Goal: Task Accomplishment & Management: Manage account settings

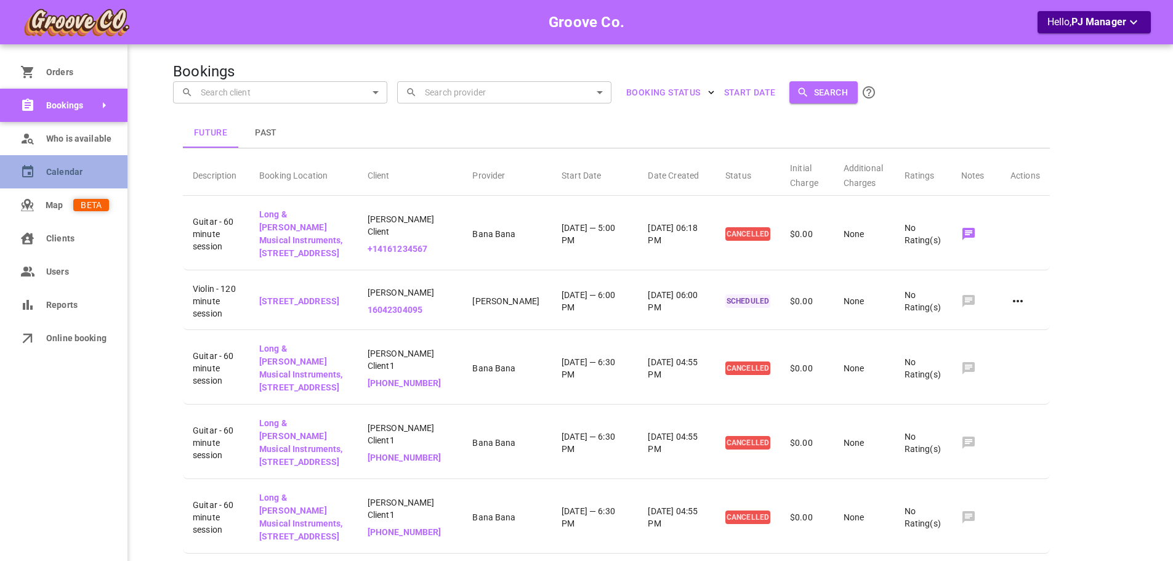
click at [41, 173] on link "Calendar" at bounding box center [63, 171] width 127 height 33
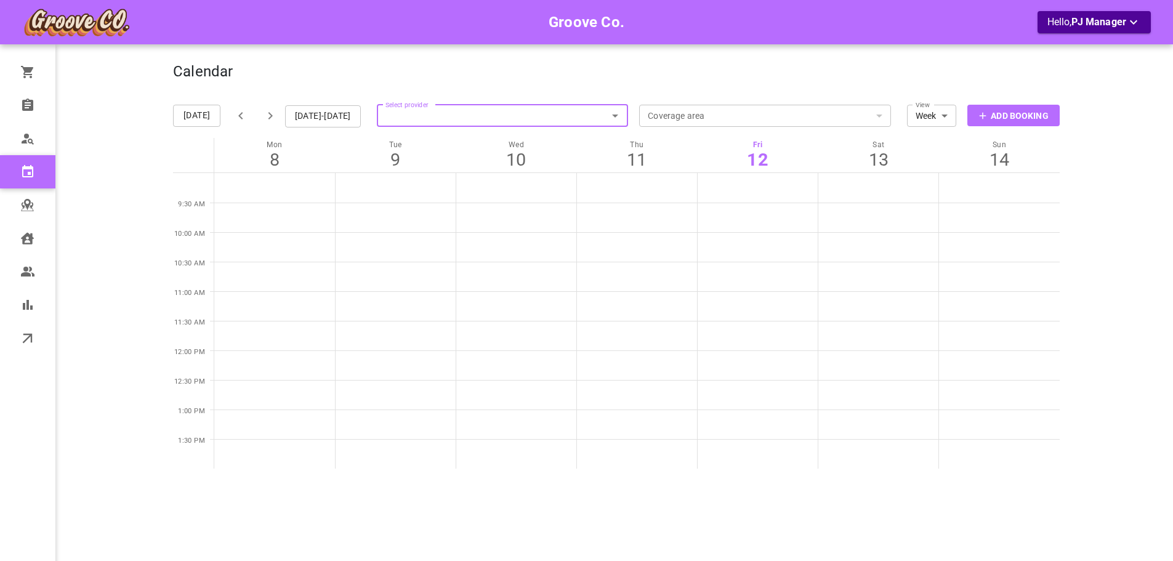
click at [616, 115] on icon "Open" at bounding box center [615, 116] width 6 height 3
click at [567, 111] on input "Select provider" at bounding box center [503, 115] width 252 height 27
type input "[PERSON_NAME]"
click at [564, 154] on li "[PERSON_NAME] [PERSON_NAME][EMAIL_ADDRESS][DOMAIN_NAME]" at bounding box center [505, 144] width 252 height 25
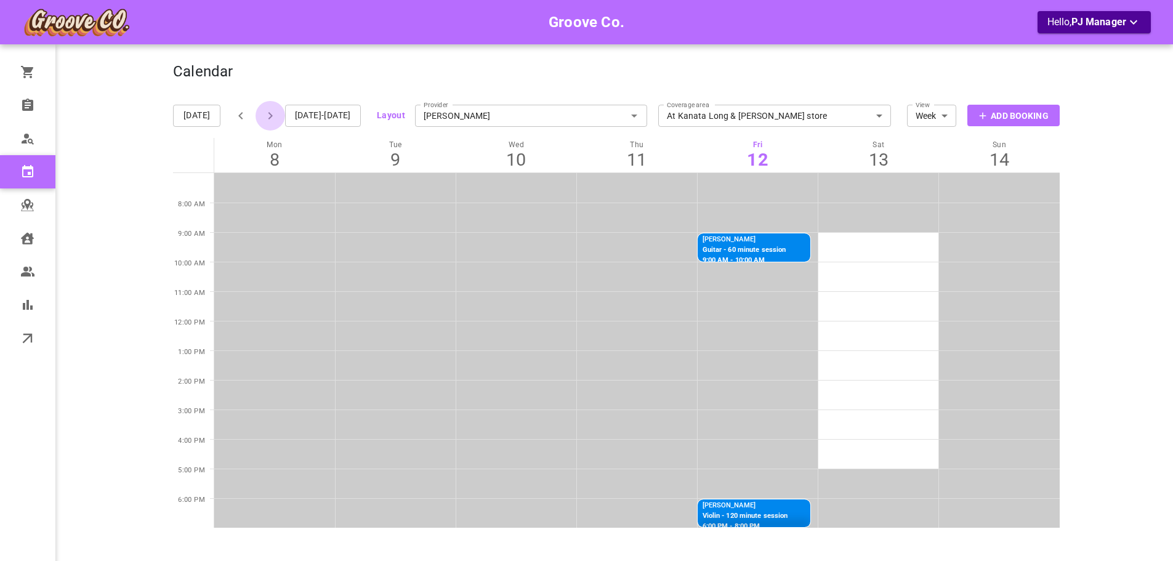
click at [274, 111] on icon "button" at bounding box center [270, 115] width 15 height 15
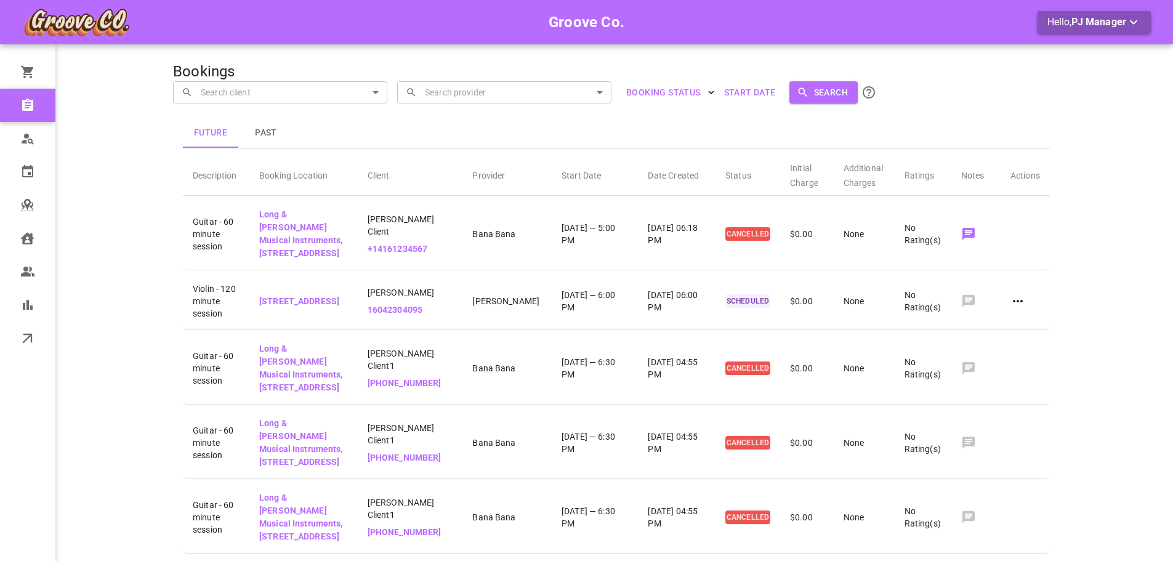
click at [1071, 25] on p "Hello, PJ Manager" at bounding box center [1094, 22] width 94 height 15
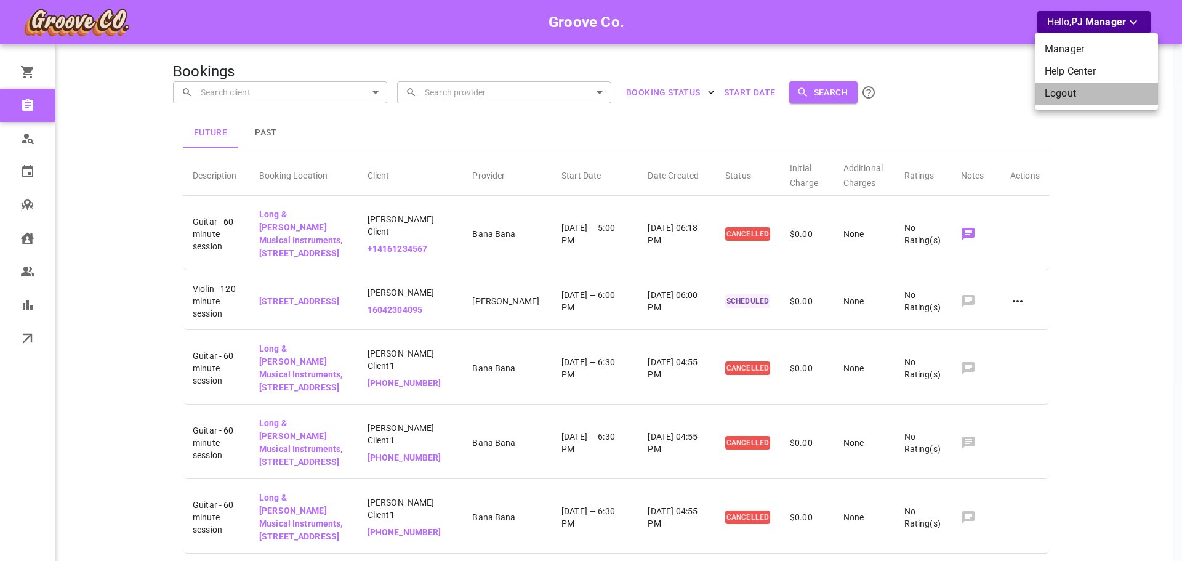
click at [1064, 99] on li "Logout" at bounding box center [1096, 93] width 123 height 22
